Goal: Task Accomplishment & Management: Use online tool/utility

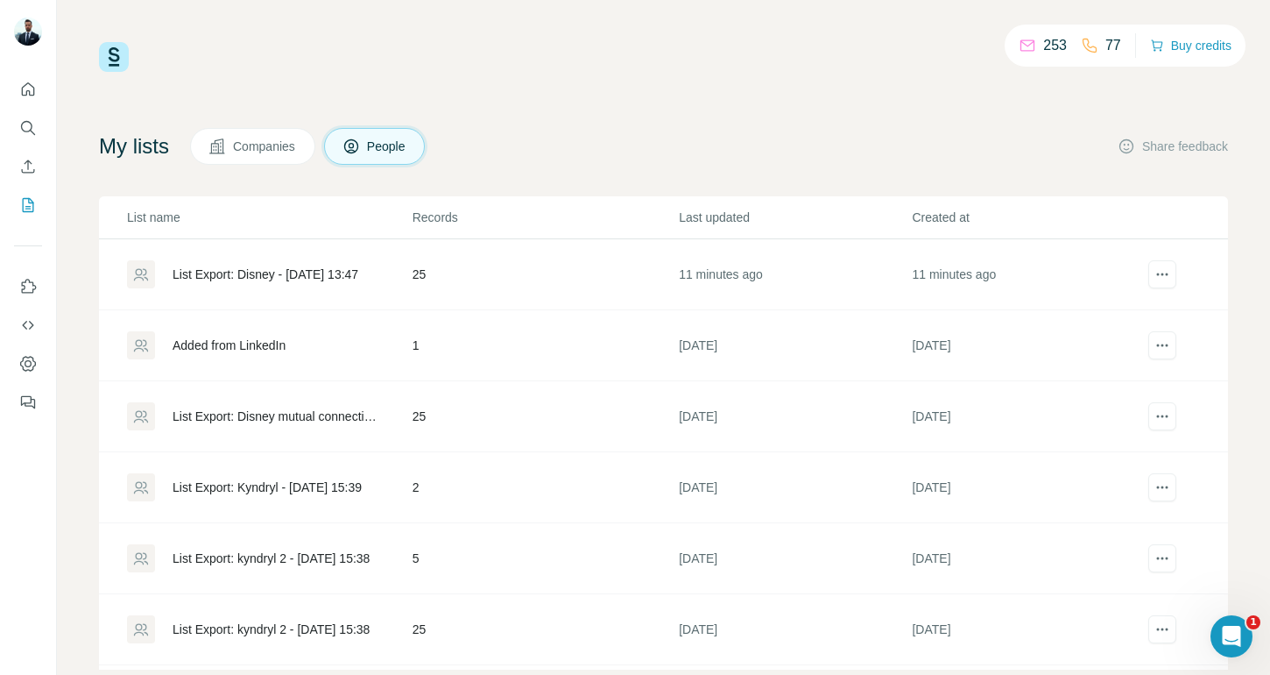
scroll to position [37, 0]
click at [338, 421] on div "List Export: Disney - [DATE] 13:47" at bounding box center [266, 416] width 186 height 18
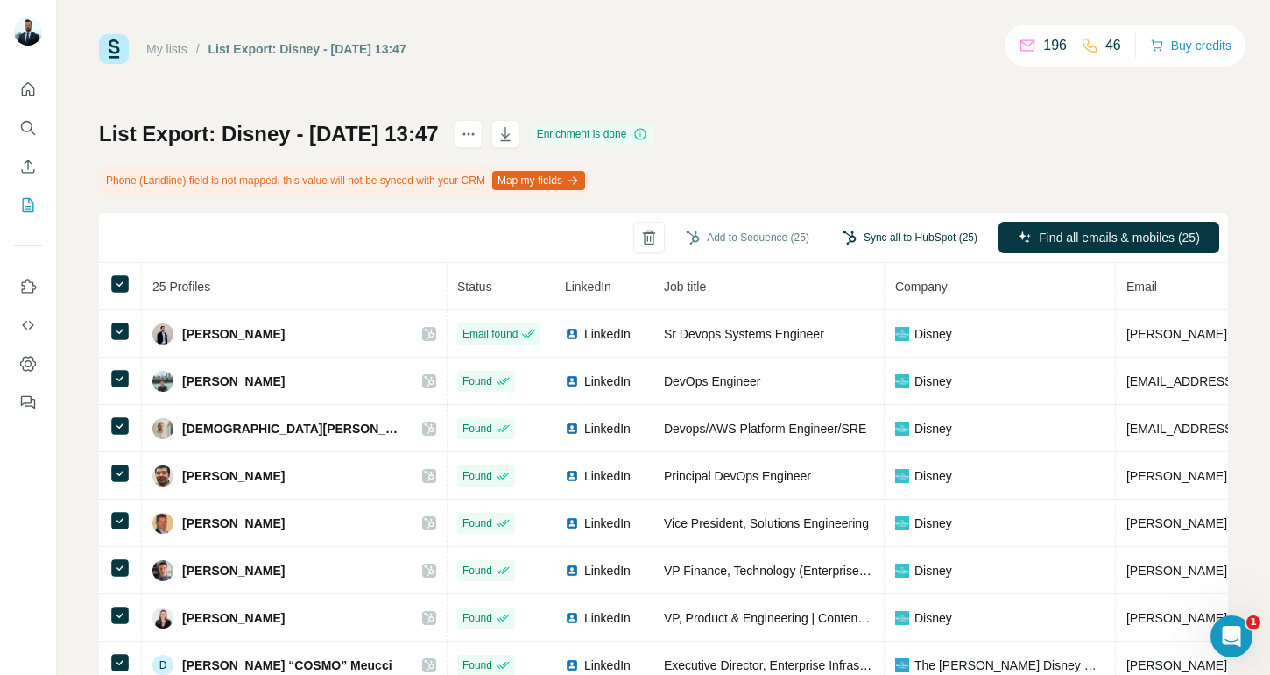
scroll to position [10, 0]
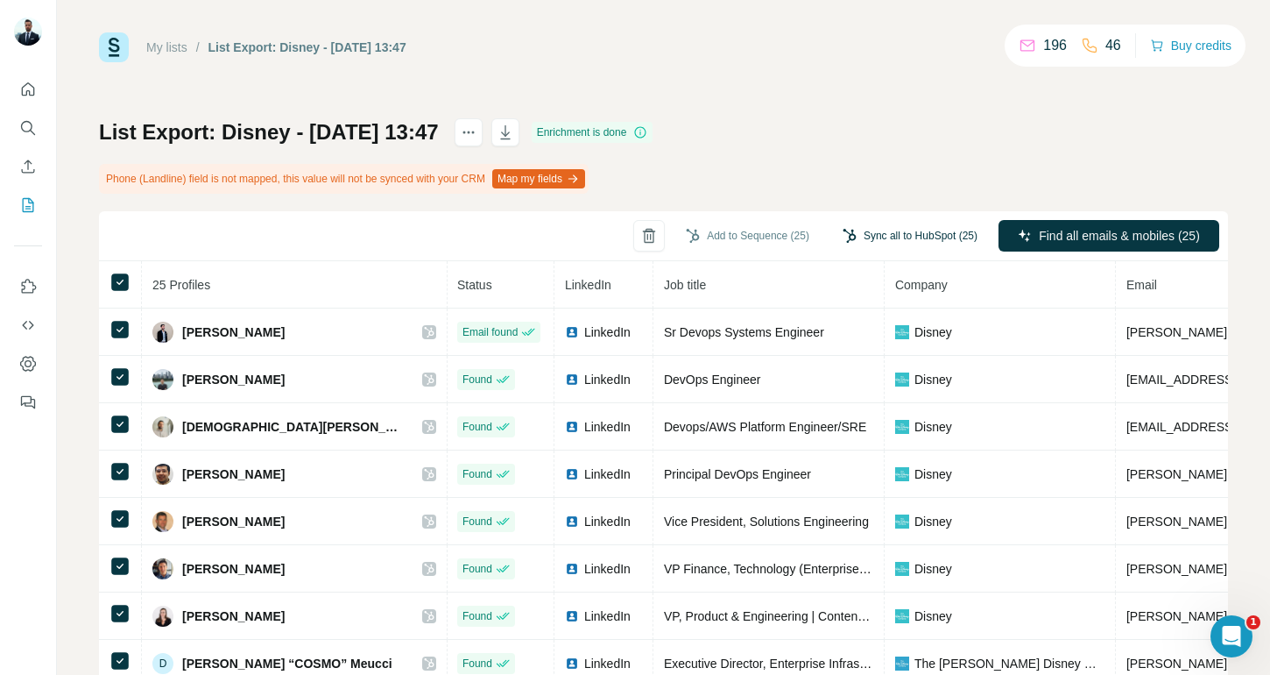
click at [870, 237] on button "Sync all to HubSpot (25)" at bounding box center [910, 236] width 159 height 26
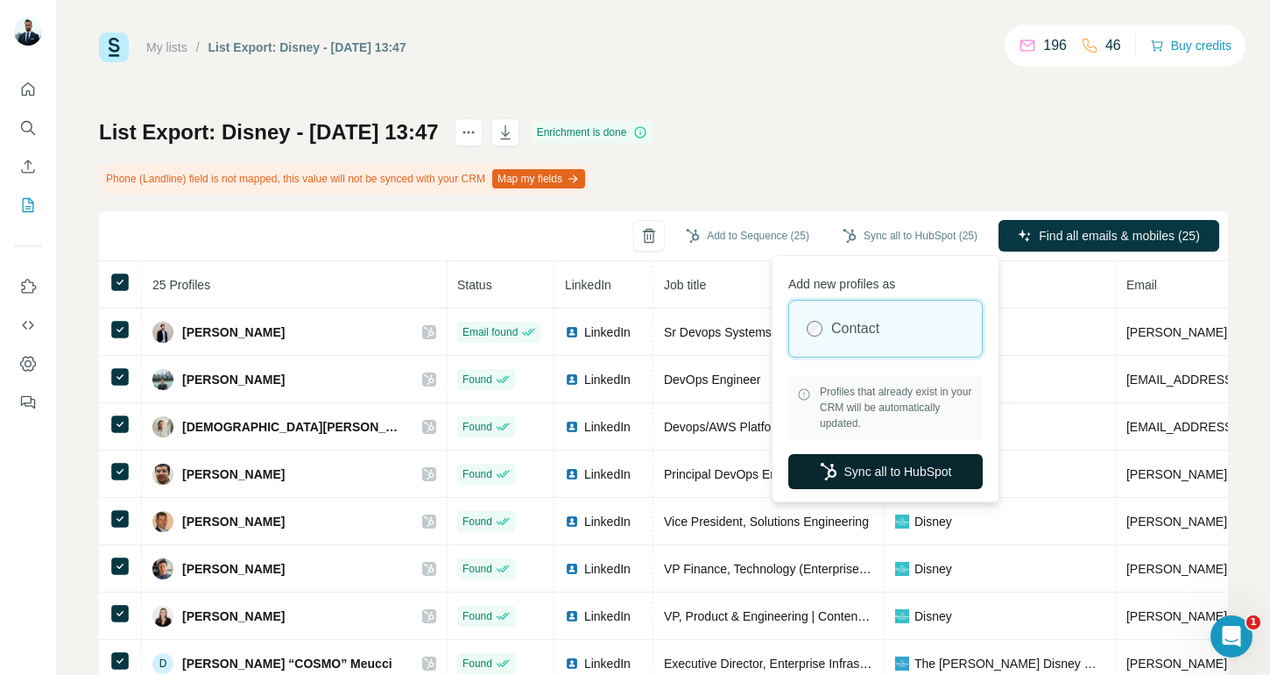
click at [881, 474] on button "Sync all to HubSpot" at bounding box center [886, 471] width 194 height 35
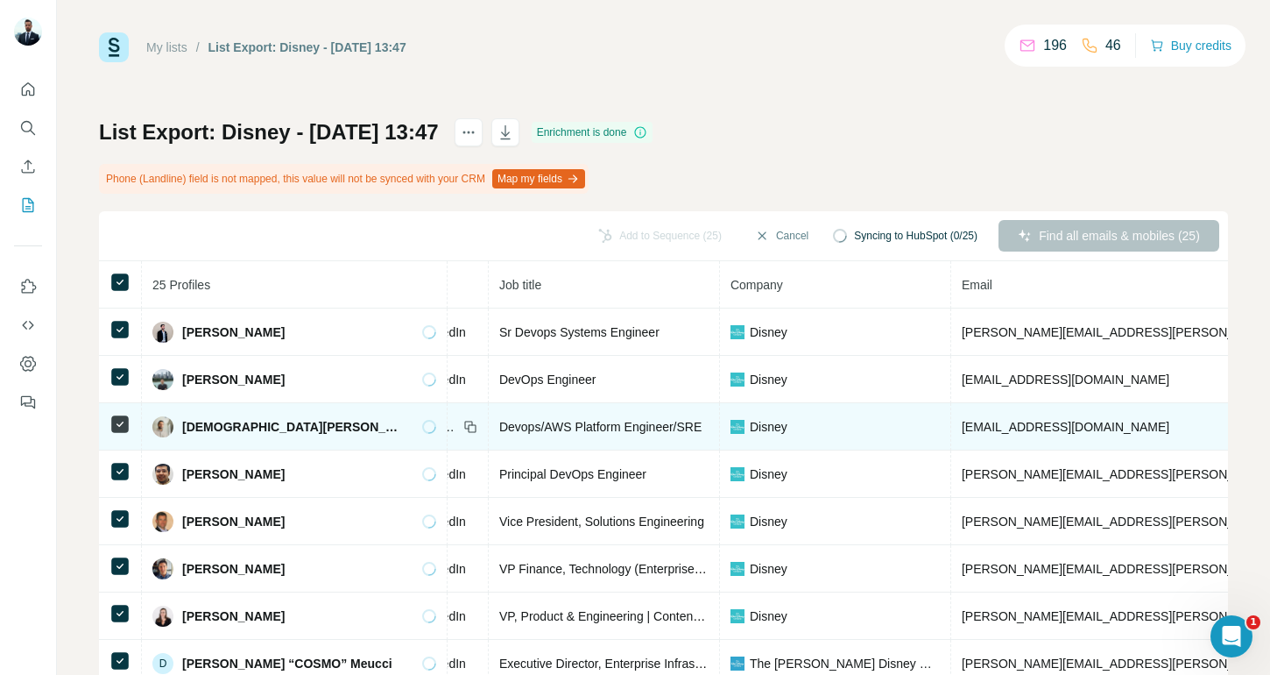
scroll to position [0, 0]
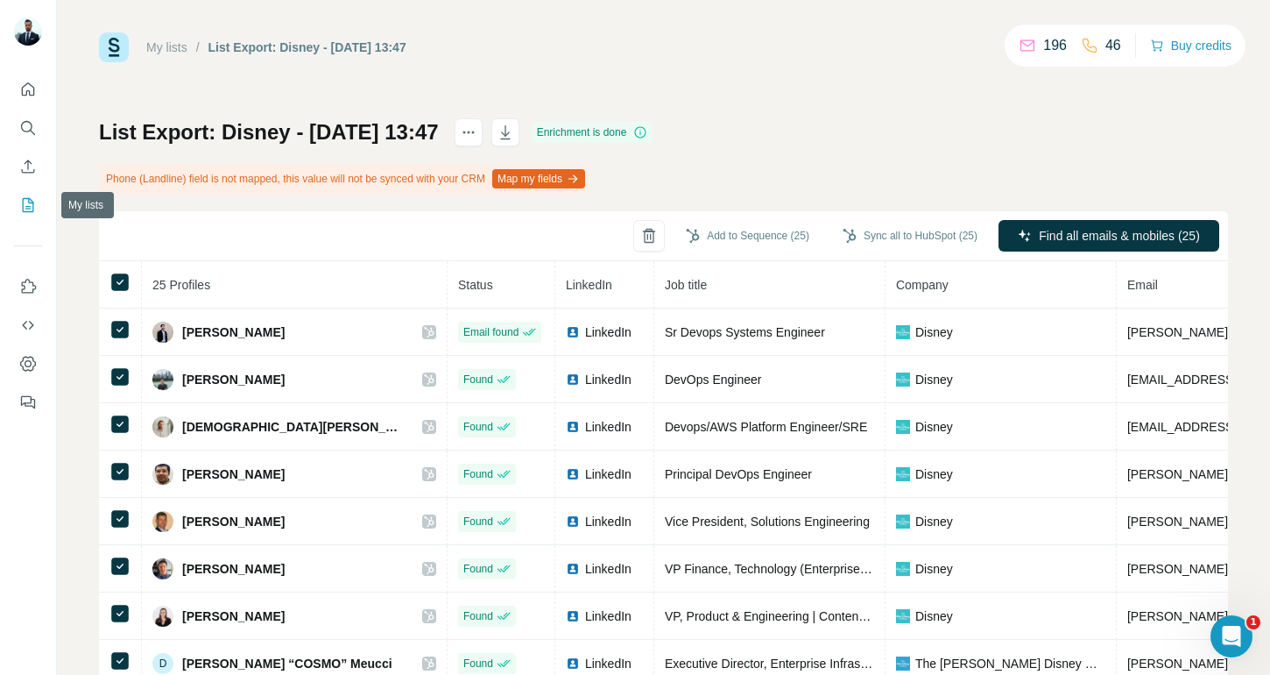
click at [31, 197] on icon "My lists" at bounding box center [28, 205] width 18 height 18
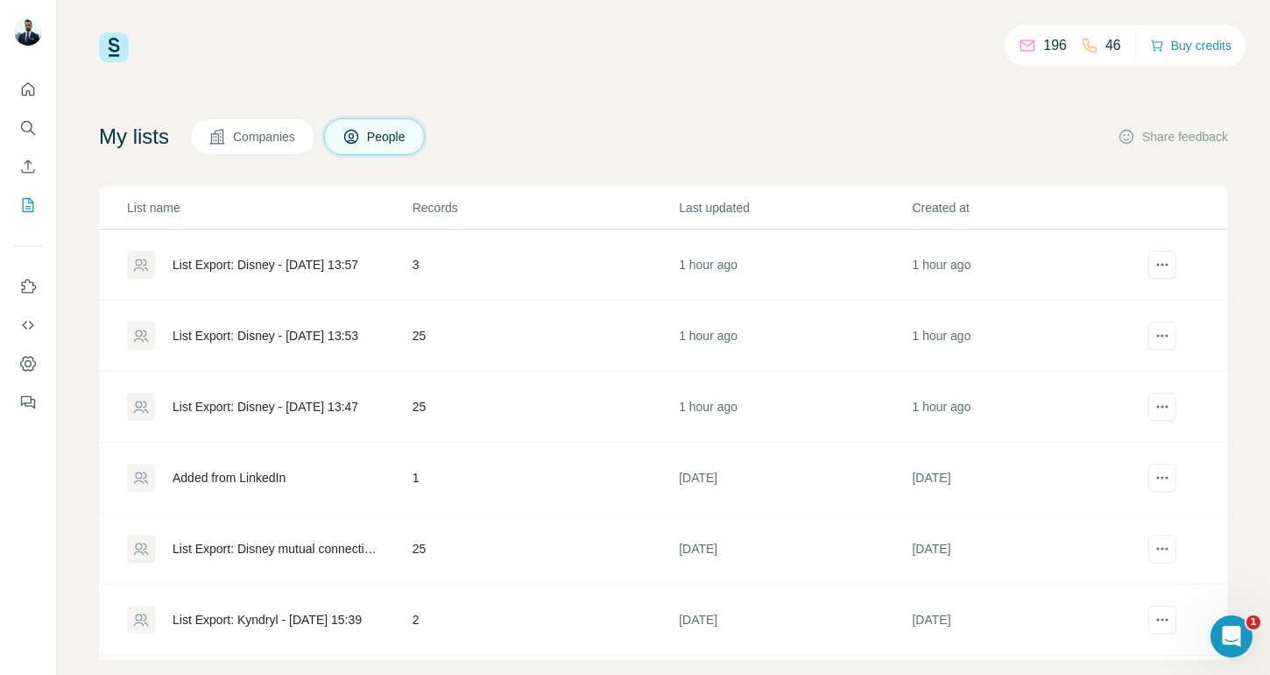
click at [320, 337] on div "List Export: Disney - [DATE] 13:53" at bounding box center [266, 336] width 186 height 18
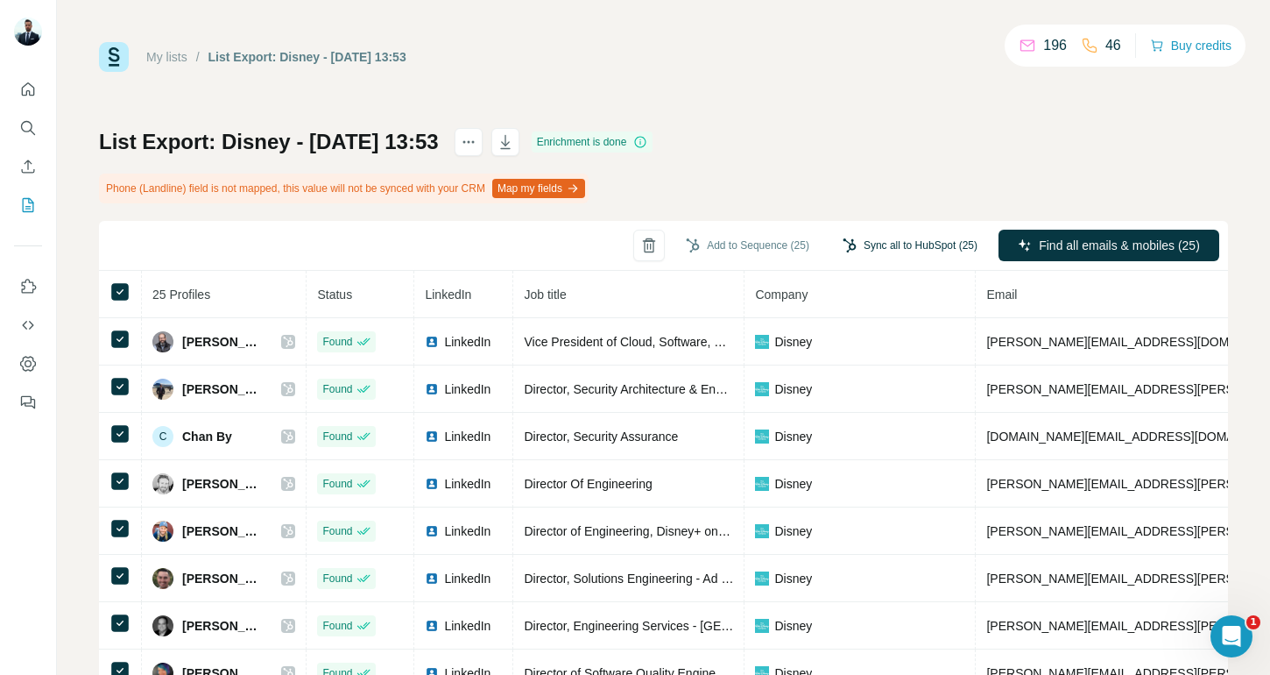
click at [909, 244] on button "Sync all to HubSpot (25)" at bounding box center [910, 245] width 159 height 26
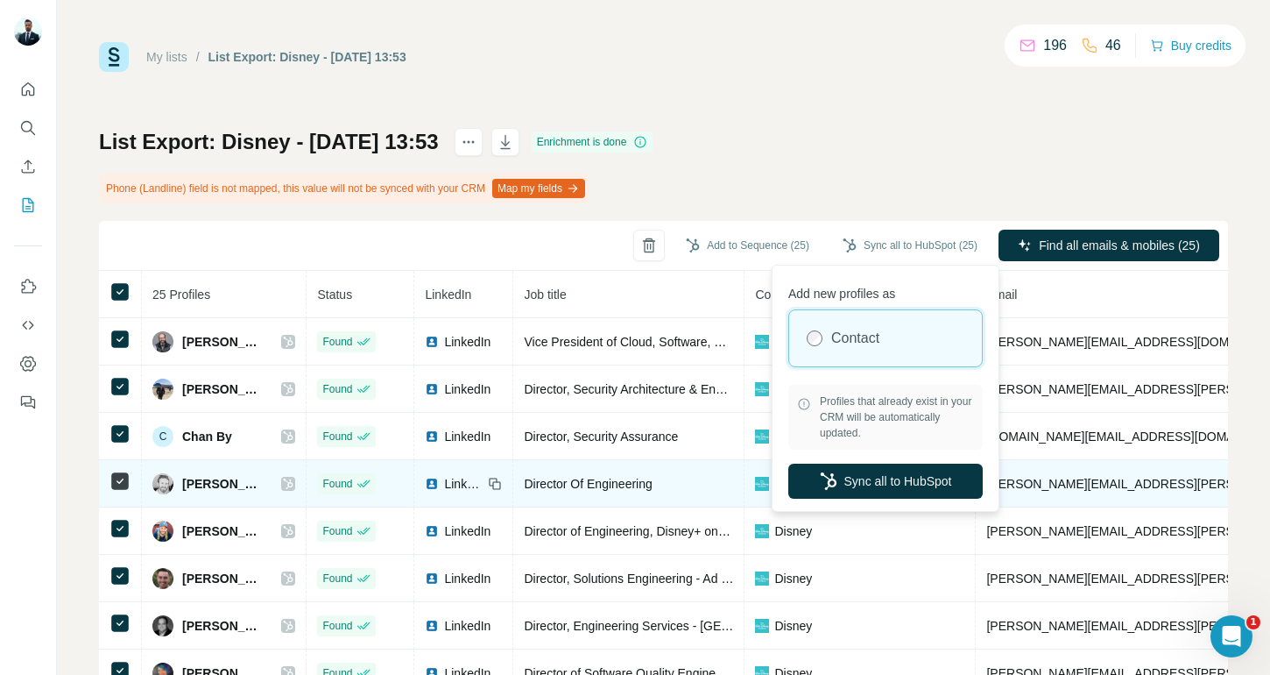
click at [861, 474] on button "Sync all to HubSpot" at bounding box center [886, 480] width 194 height 35
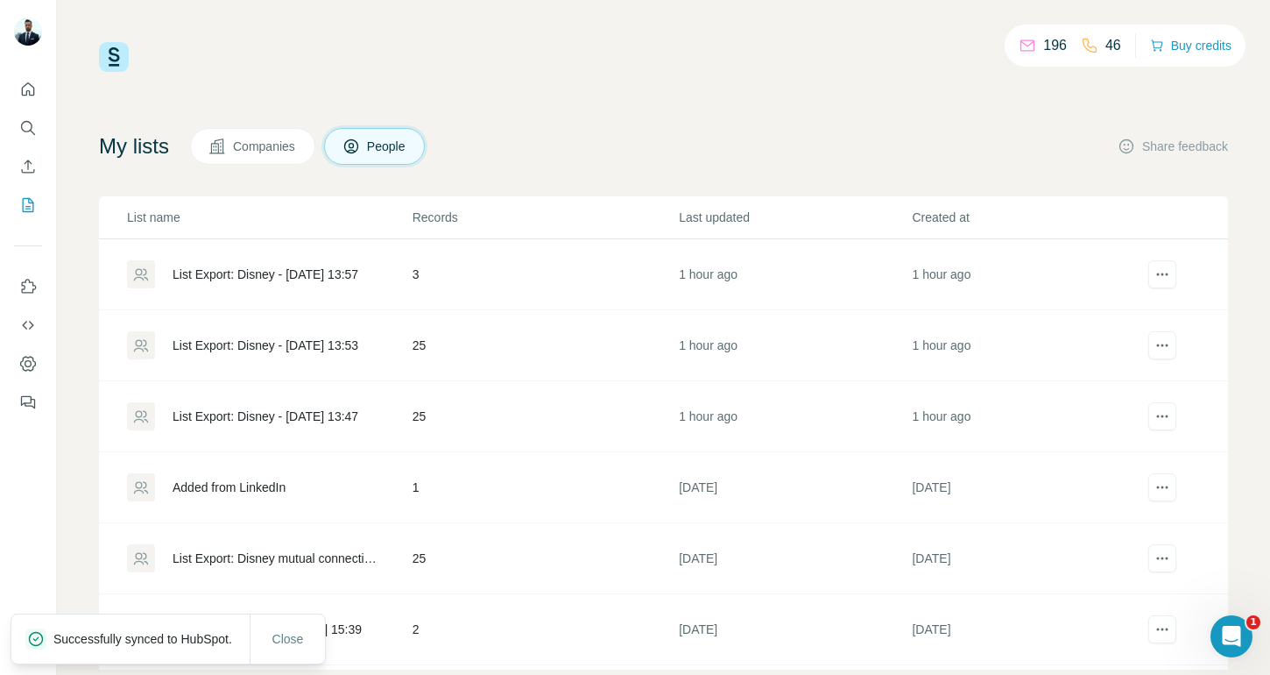
click at [258, 267] on div "List Export: Disney - [DATE] 13:57" at bounding box center [266, 274] width 186 height 18
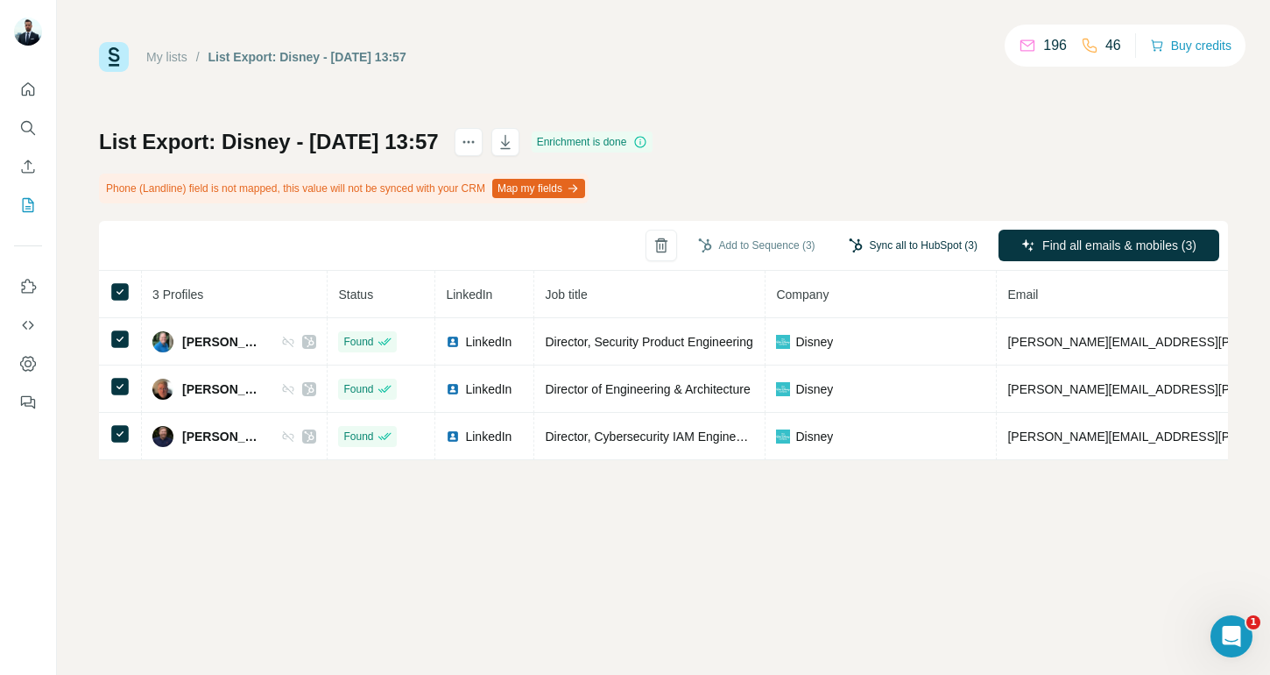
click at [864, 250] on button "Sync all to HubSpot (3)" at bounding box center [913, 245] width 153 height 26
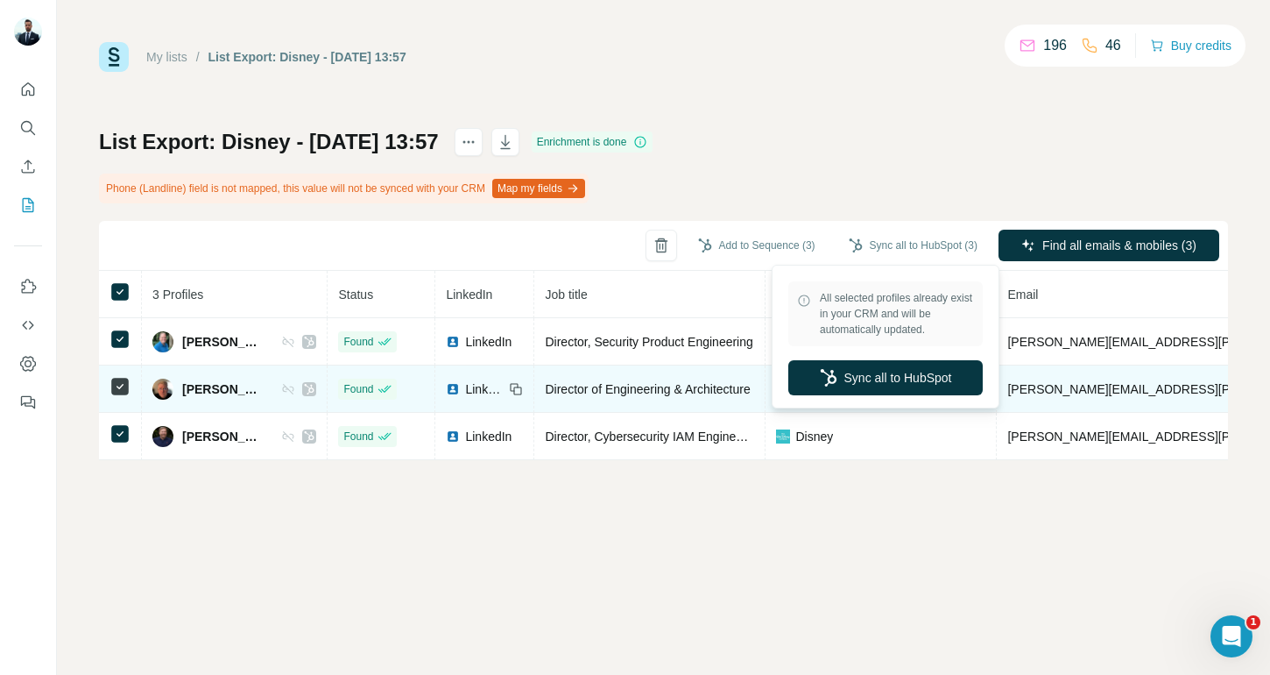
click at [866, 374] on button "Sync all to HubSpot" at bounding box center [886, 377] width 194 height 35
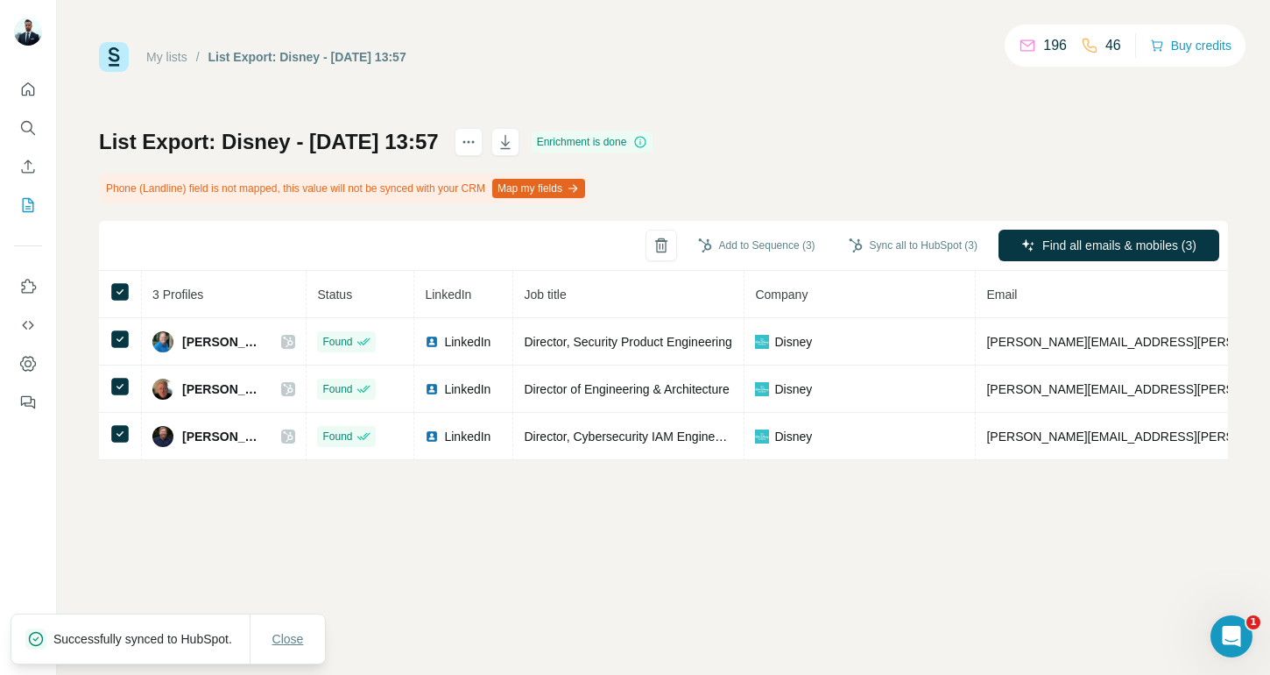
click at [304, 630] on span "Close" at bounding box center [288, 639] width 32 height 18
